Goal: Task Accomplishment & Management: Use online tool/utility

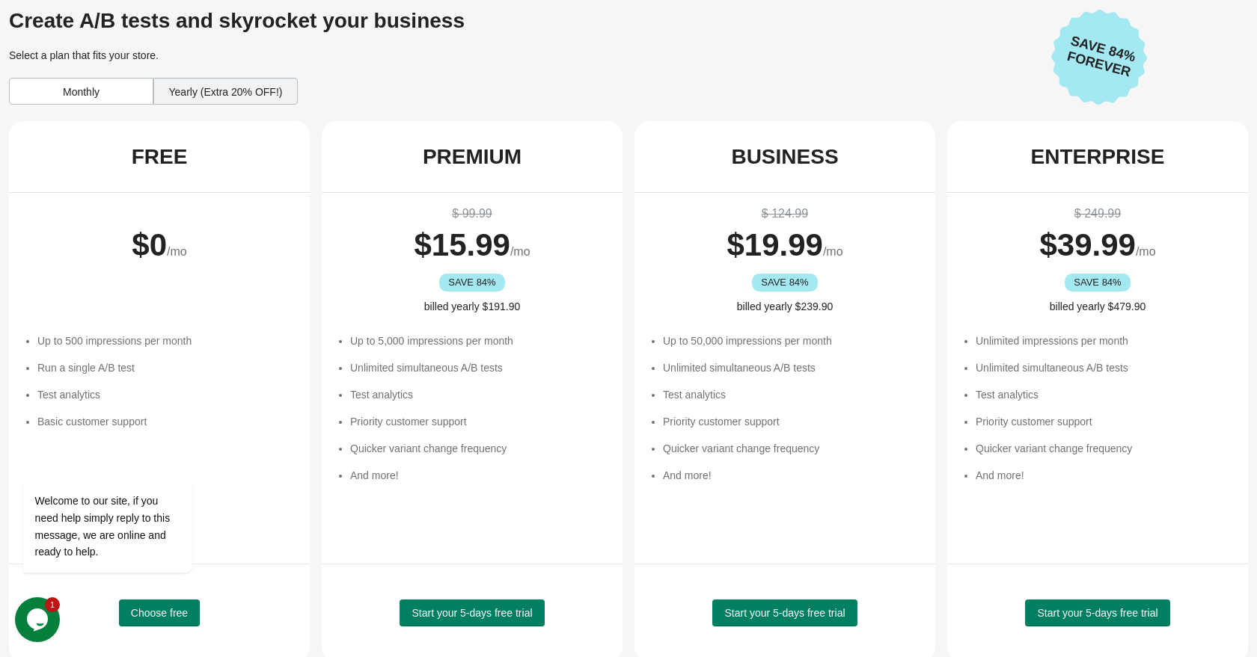
click at [90, 102] on div "Monthly" at bounding box center [81, 91] width 144 height 27
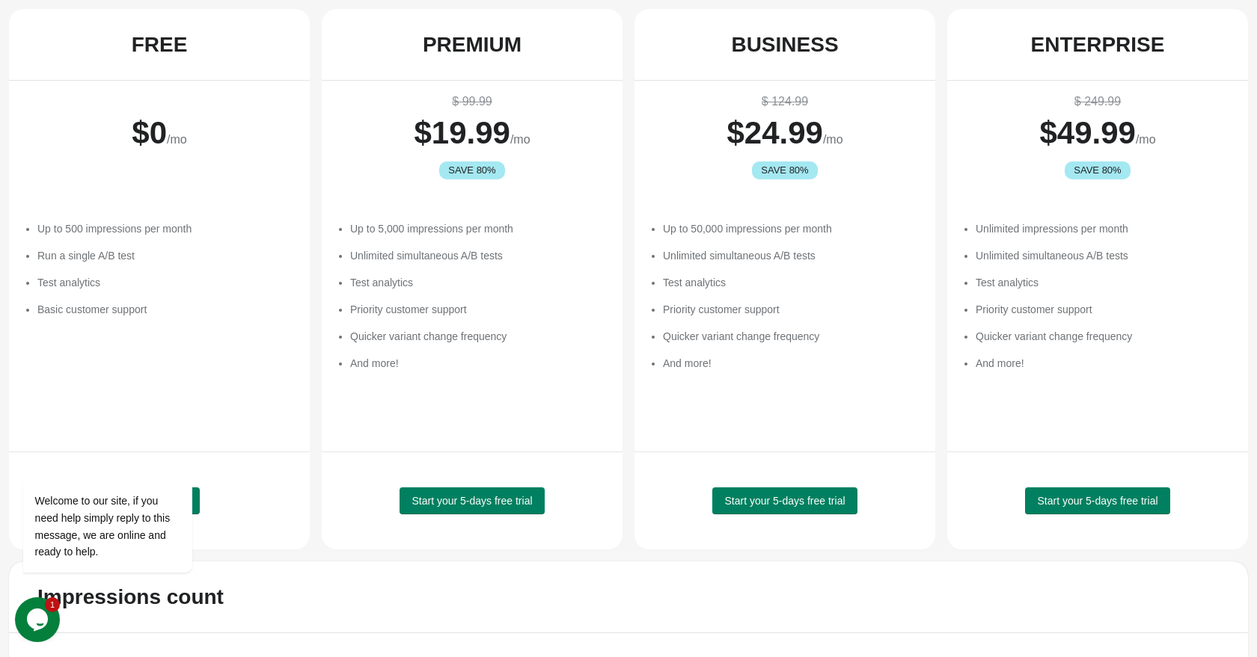
scroll to position [115, 0]
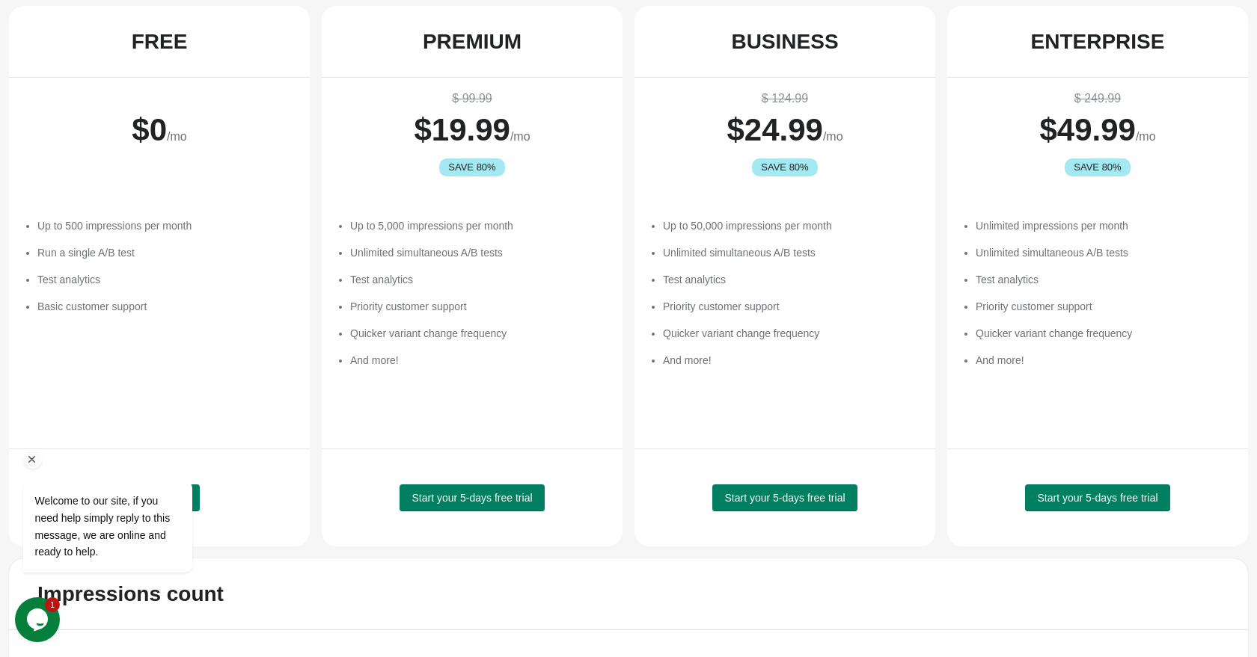
drag, startPoint x: 34, startPoint y: 463, endPoint x: 17, endPoint y: 893, distance: 430.4
click at [34, 463] on icon "Chat attention grabber" at bounding box center [31, 459] width 13 height 13
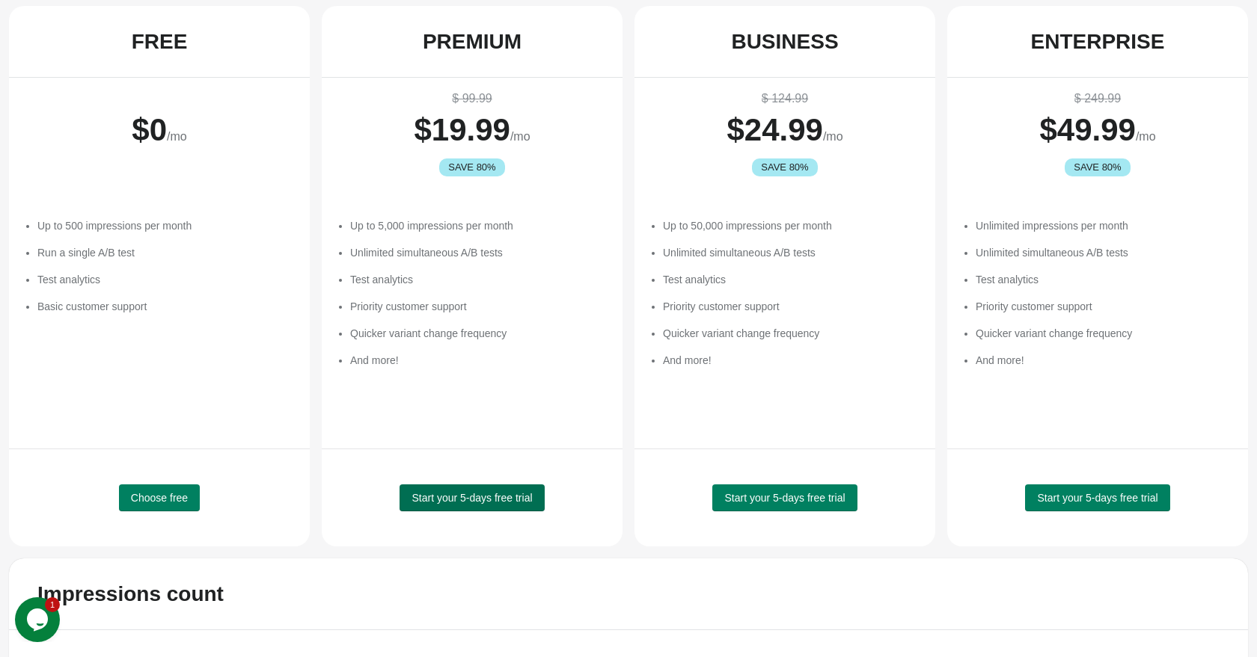
click at [472, 505] on button "Start your 5-days free trial" at bounding box center [471, 498] width 144 height 27
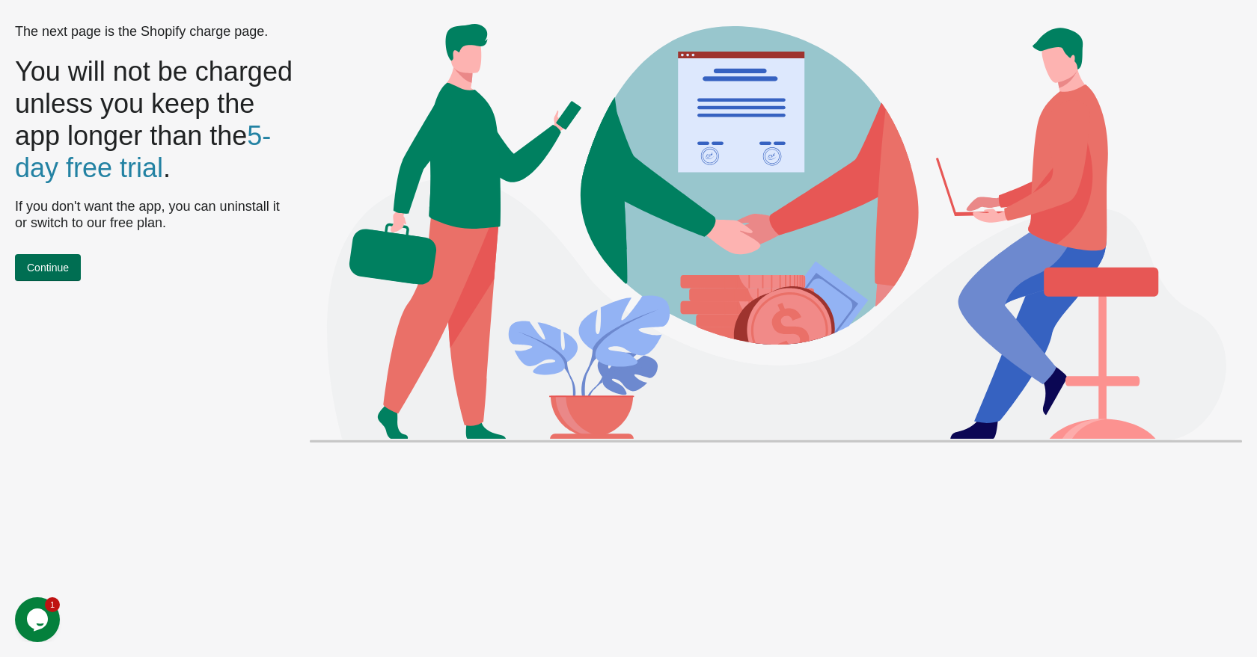
click at [72, 269] on button "Continue" at bounding box center [48, 267] width 66 height 27
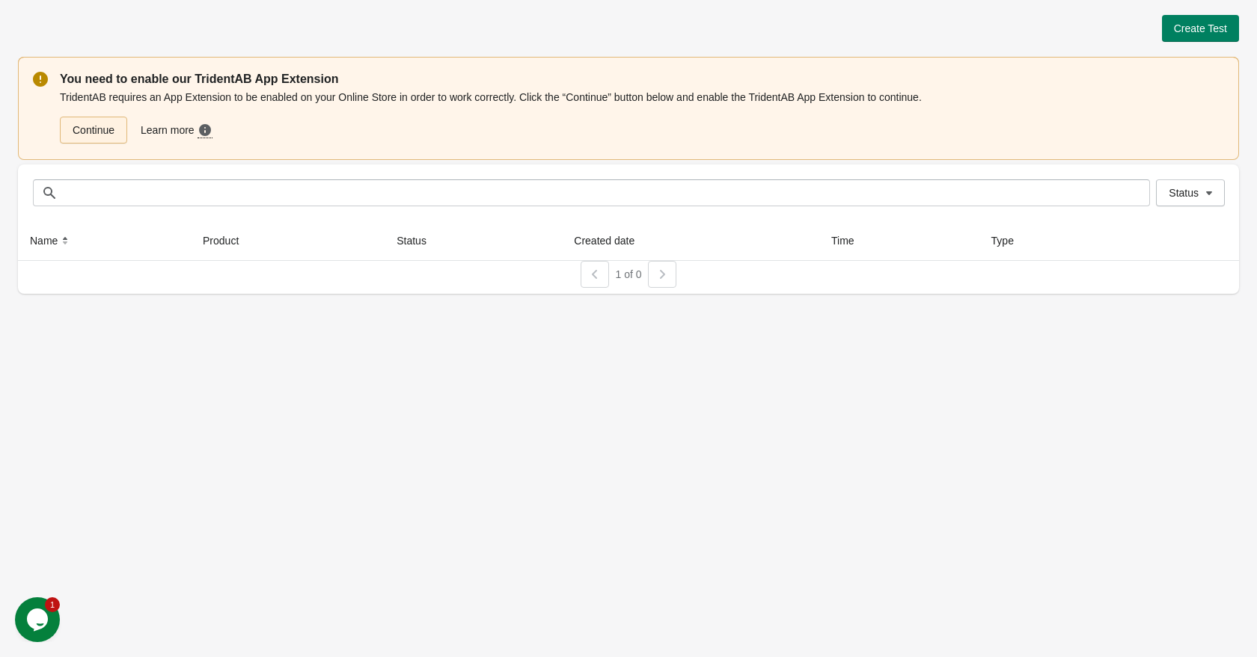
click at [105, 121] on link "Continue" at bounding box center [93, 130] width 67 height 27
click at [79, 127] on link "Continue" at bounding box center [93, 130] width 67 height 27
click at [1198, 37] on button "Create Test" at bounding box center [1200, 28] width 77 height 27
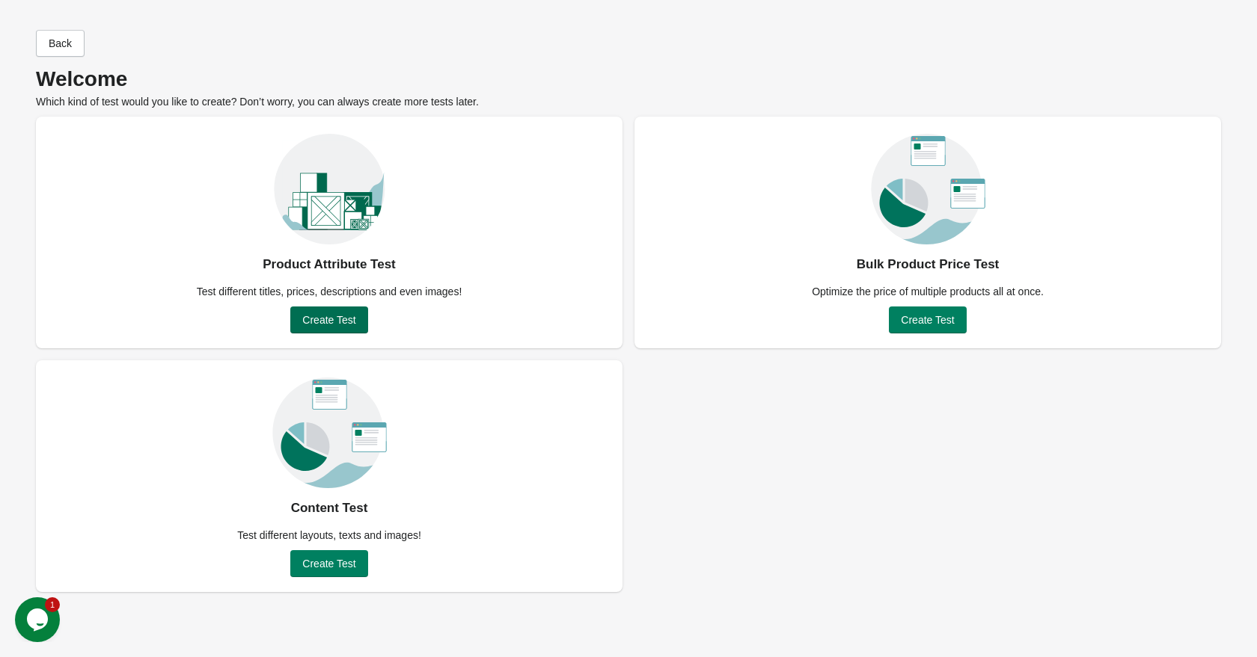
click at [346, 314] on span "Create Test" at bounding box center [328, 320] width 53 height 12
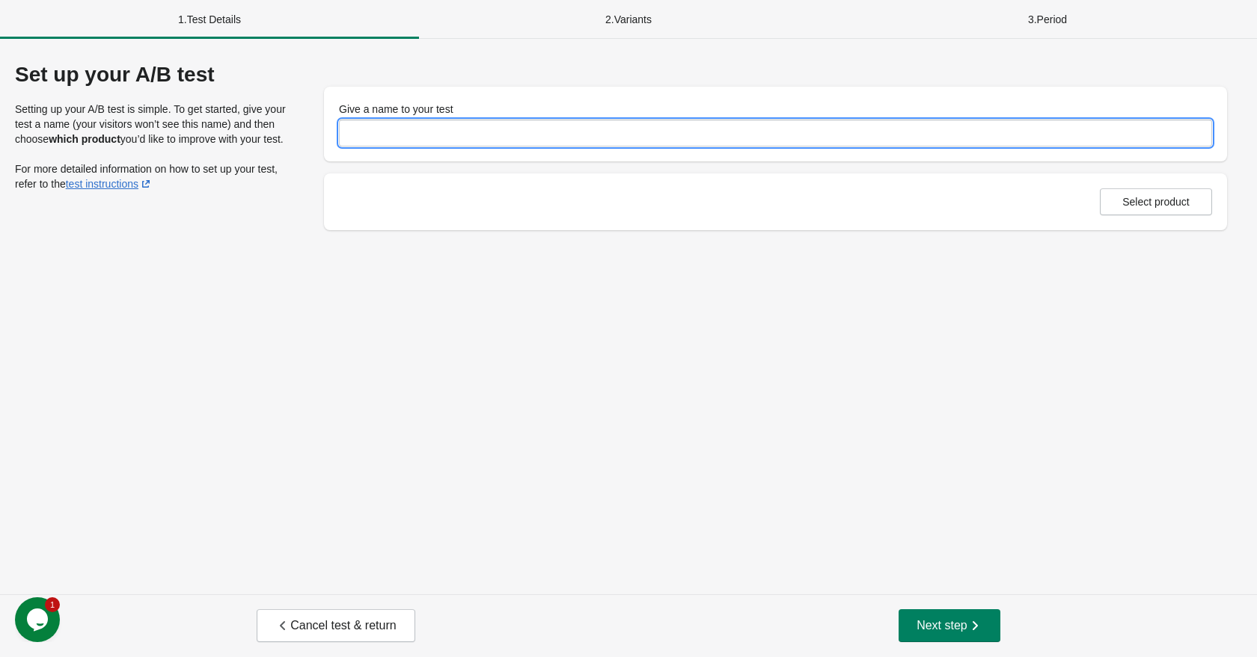
click at [416, 128] on input "Give a name to your test" at bounding box center [775, 133] width 873 height 27
type input "**********"
click at [413, 293] on div "**********" at bounding box center [628, 317] width 1257 height 556
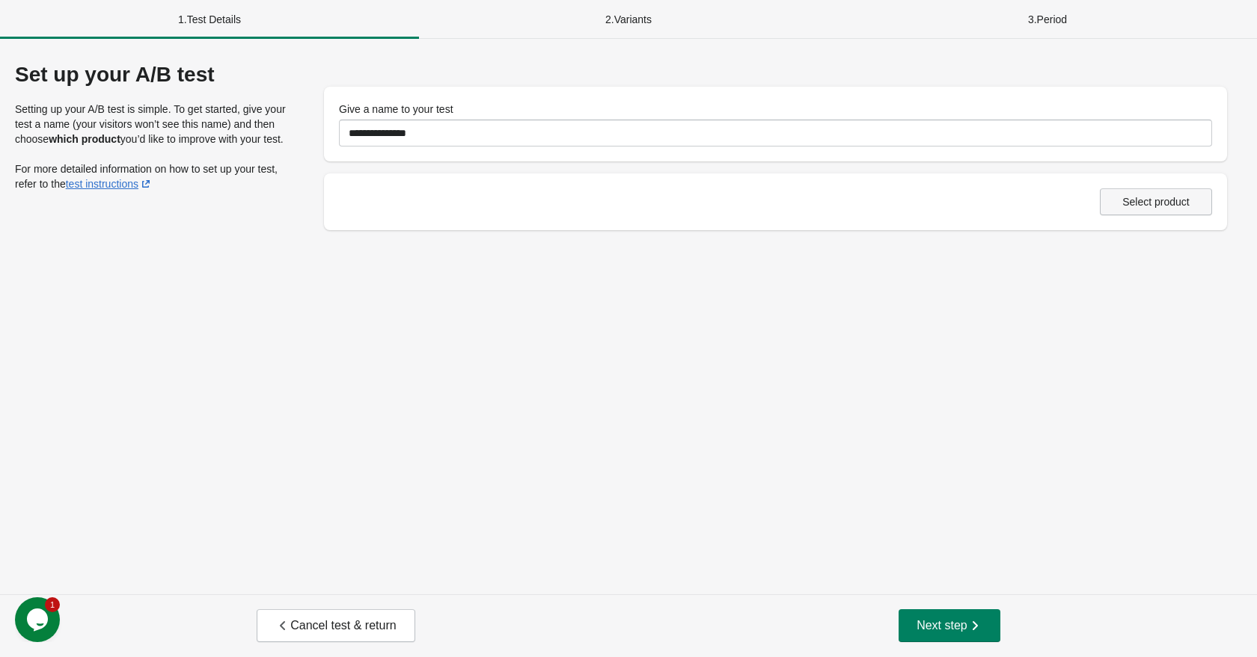
click at [1164, 203] on span "Select product" at bounding box center [1155, 202] width 67 height 12
click at [372, 626] on span "Cancel test & return" at bounding box center [335, 626] width 120 height 15
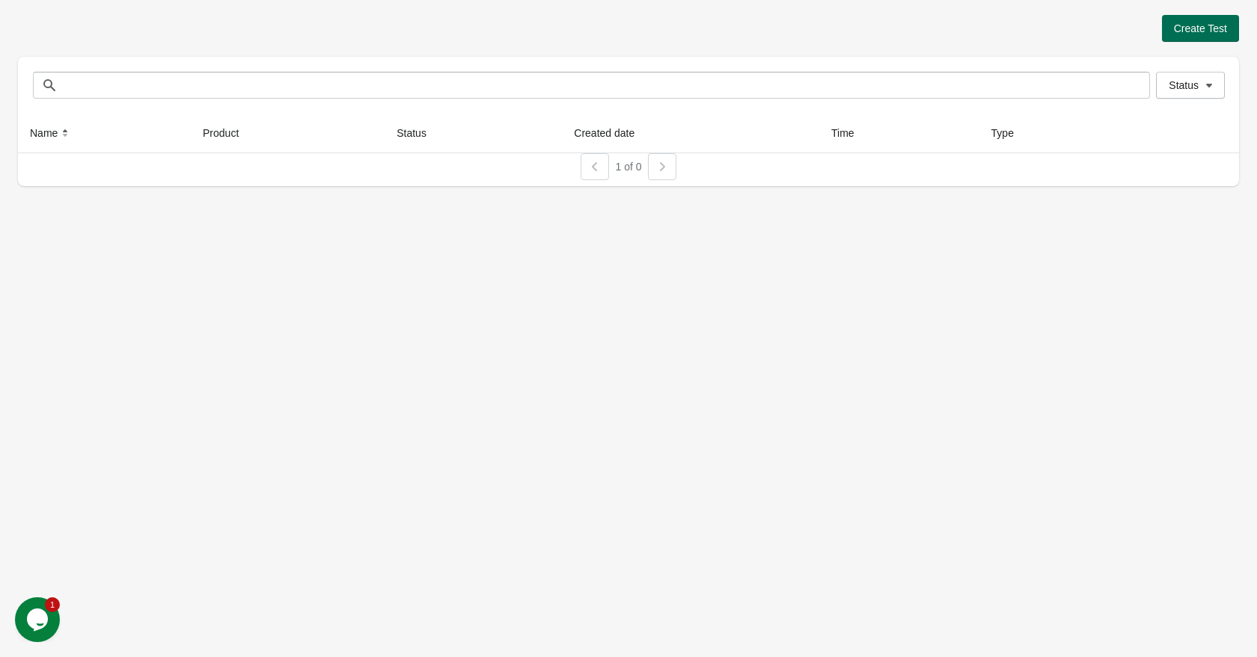
click at [1180, 29] on span "Create Test" at bounding box center [1199, 28] width 53 height 12
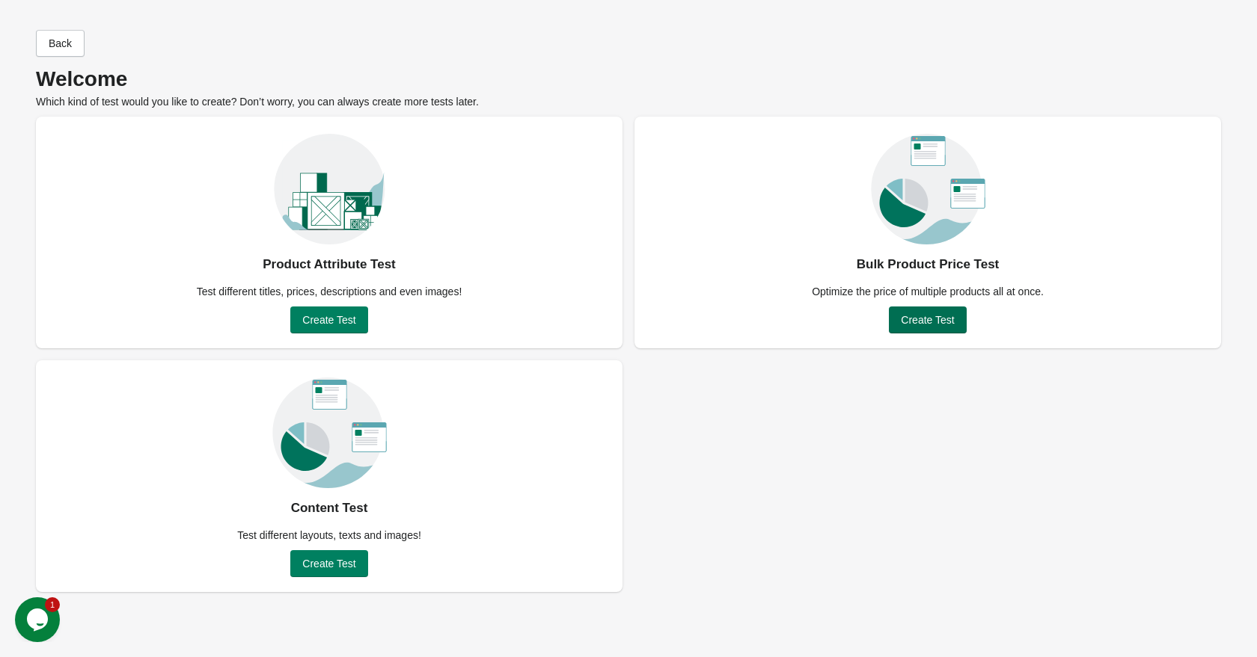
click at [941, 325] on span "Create Test" at bounding box center [926, 320] width 53 height 12
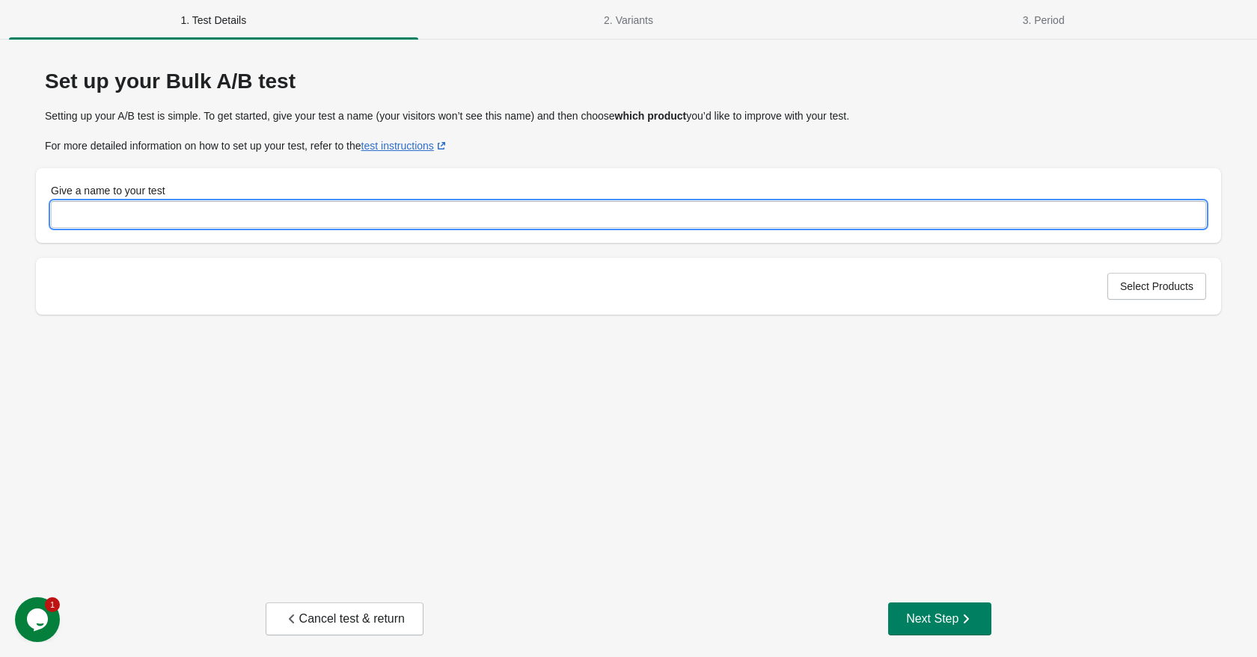
click at [991, 209] on input "Give a name to your test" at bounding box center [628, 214] width 1155 height 27
type input "**********"
click at [1159, 294] on button "Select Products" at bounding box center [1156, 286] width 99 height 27
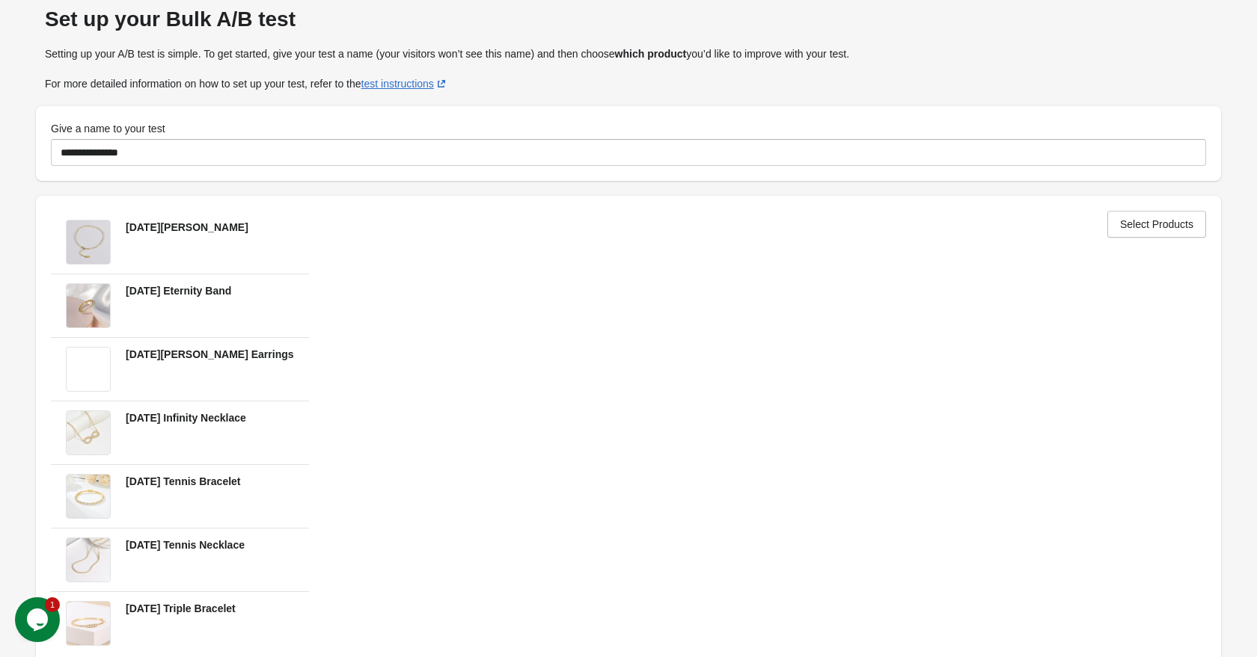
scroll to position [165, 0]
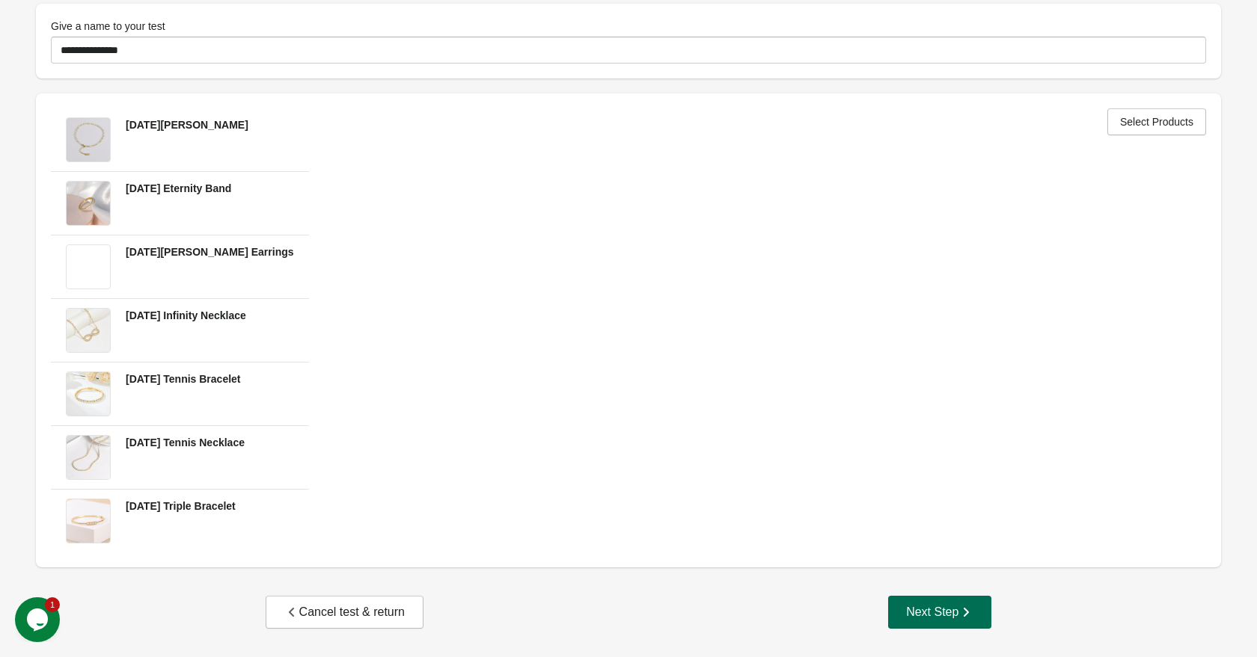
click at [932, 618] on div "Next Step" at bounding box center [939, 612] width 67 height 15
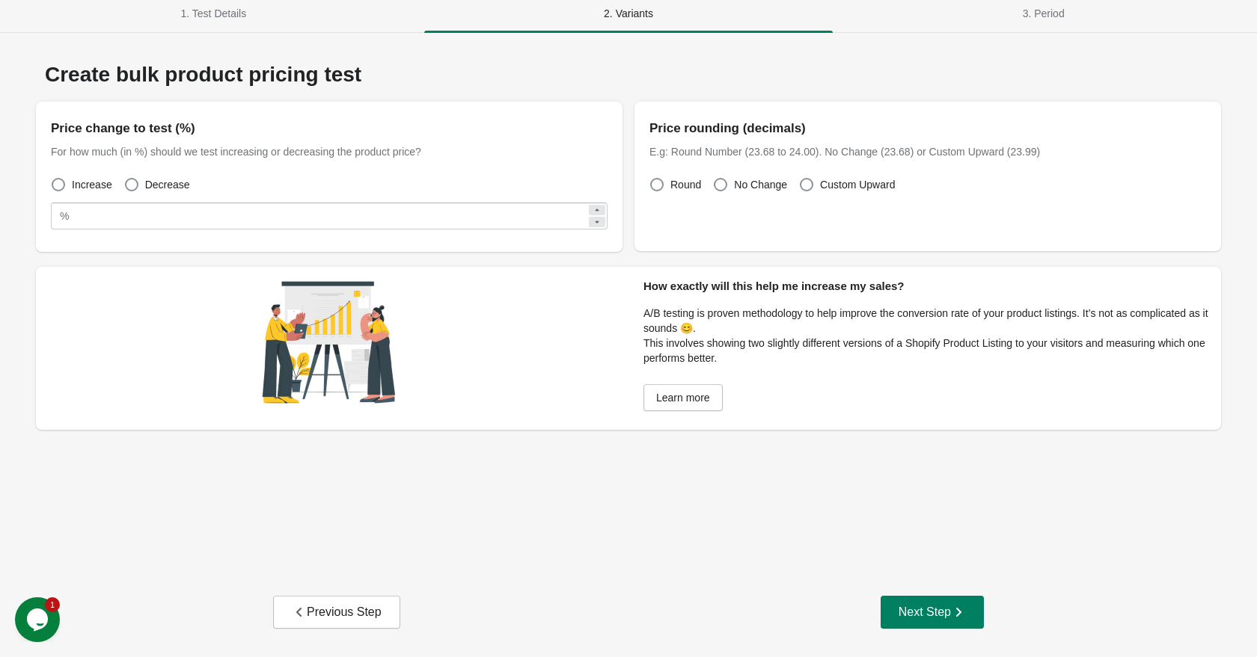
scroll to position [0, 0]
